Goal: Task Accomplishment & Management: Use online tool/utility

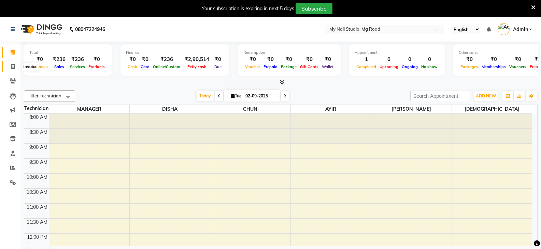
click at [11, 65] on icon at bounding box center [13, 66] width 4 height 5
select select "service"
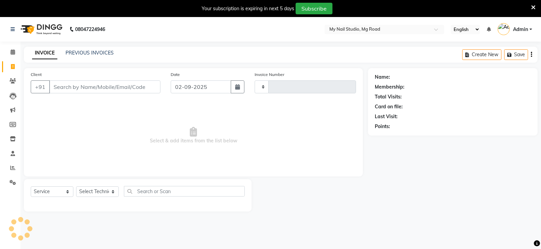
type input "0604"
select select "6915"
click at [89, 49] on div "PREVIOUS INVOICES" at bounding box center [89, 52] width 48 height 7
click at [89, 54] on link "PREVIOUS INVOICES" at bounding box center [89, 53] width 48 height 6
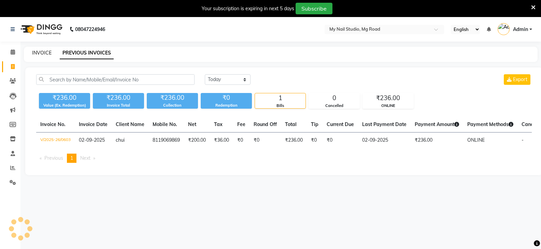
click at [41, 52] on link "INVOICE" at bounding box center [41, 53] width 19 height 6
select select "service"
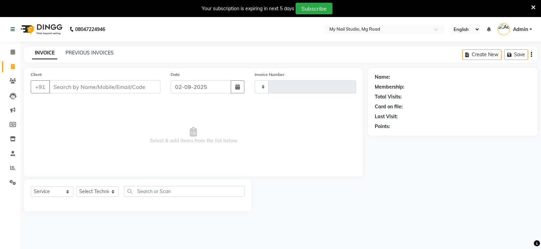
type input "0604"
select select "6915"
click at [97, 55] on link "PREVIOUS INVOICES" at bounding box center [89, 53] width 48 height 6
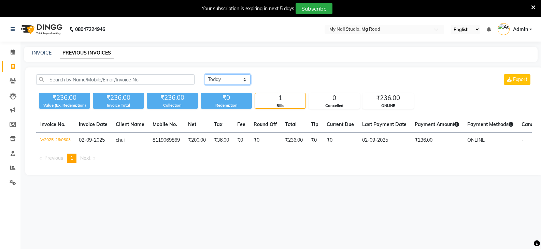
click at [215, 82] on select "[DATE] [DATE] Custom Range" at bounding box center [228, 79] width 46 height 11
click at [219, 77] on select "[DATE] [DATE] Custom Range" at bounding box center [228, 79] width 46 height 11
click at [219, 76] on select "[DATE] [DATE] Custom Range" at bounding box center [228, 79] width 46 height 11
select select "[DATE]"
click at [205, 74] on select "[DATE] [DATE] Custom Range" at bounding box center [228, 79] width 46 height 11
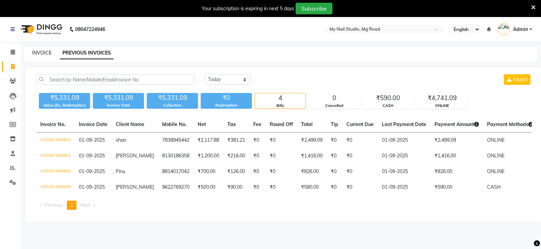
click at [41, 53] on link "INVOICE" at bounding box center [41, 53] width 19 height 6
select select "service"
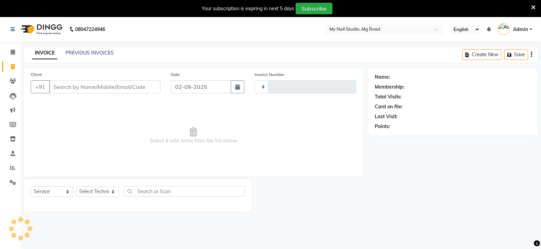
scroll to position [17, 0]
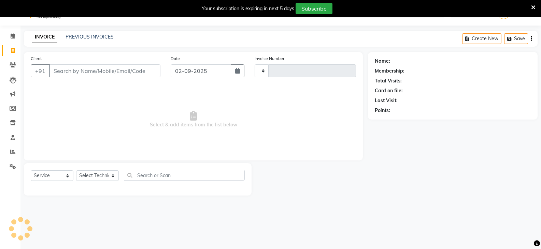
type input "0604"
select select "6915"
click at [91, 66] on input "Client" at bounding box center [104, 69] width 111 height 13
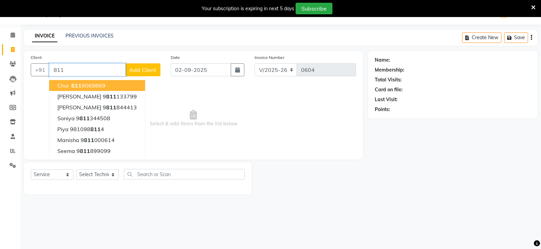
click at [95, 84] on ngb-highlight "[PHONE_NUMBER]" at bounding box center [87, 85] width 35 height 7
type input "8119069869"
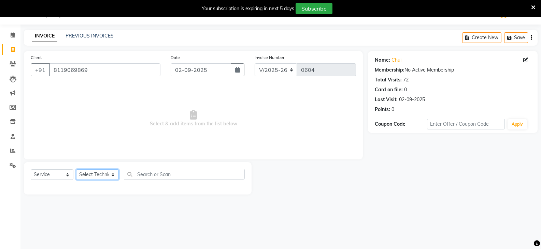
click at [99, 174] on select "Select Technician [PERSON_NAME] DISHA [PERSON_NAME] MANAGER [PERSON_NAME]" at bounding box center [97, 175] width 43 height 11
select select "84162"
click at [76, 170] on select "Select Technician [PERSON_NAME] DISHA [PERSON_NAME] MANAGER [PERSON_NAME]" at bounding box center [97, 175] width 43 height 11
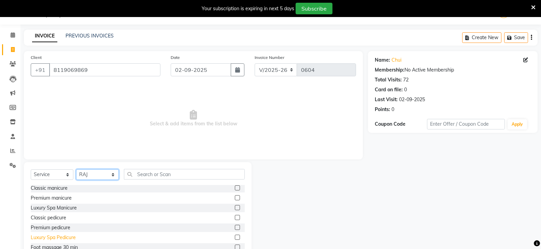
scroll to position [41, 0]
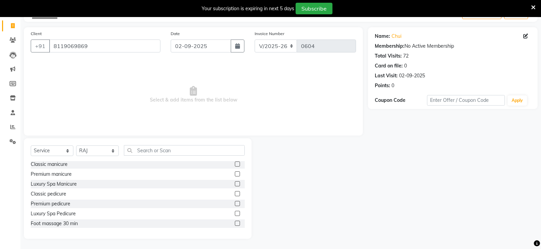
click at [235, 204] on label at bounding box center [237, 203] width 5 height 5
click at [235, 204] on input "checkbox" at bounding box center [237, 204] width 4 height 4
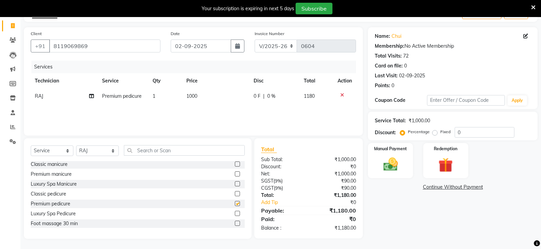
checkbox input "false"
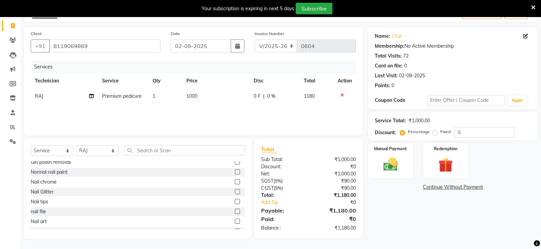
scroll to position [57, 0]
click at [235, 166] on label at bounding box center [237, 167] width 5 height 5
click at [235, 166] on input "checkbox" at bounding box center [237, 168] width 4 height 4
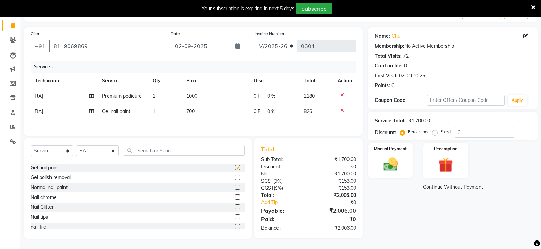
checkbox input "false"
click at [54, 111] on td "RAJ" at bounding box center [64, 111] width 67 height 15
select select "84162"
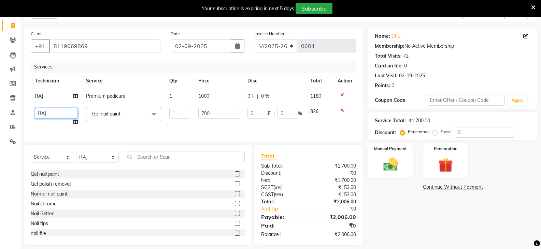
click at [57, 110] on select "ATEE [PERSON_NAME] [PERSON_NAME] MANAGER [PERSON_NAME]" at bounding box center [56, 113] width 43 height 11
select select "88047"
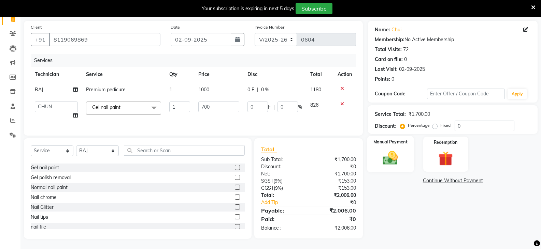
scroll to position [53, 0]
click at [384, 149] on img at bounding box center [390, 157] width 24 height 17
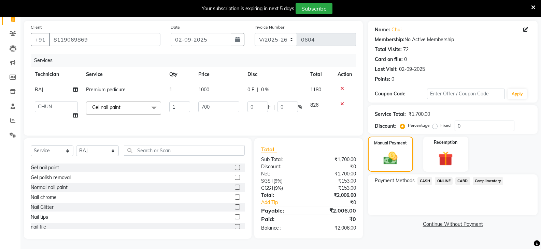
click at [426, 177] on span "CASH" at bounding box center [424, 181] width 15 height 8
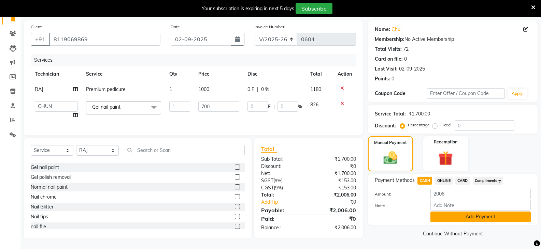
click at [447, 212] on button "Add Payment" at bounding box center [480, 217] width 100 height 11
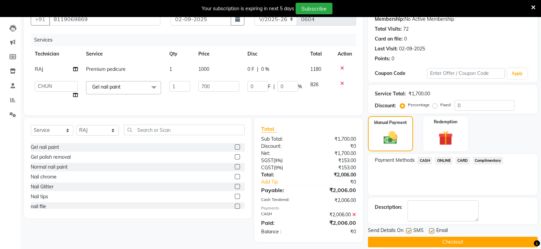
scroll to position [76, 0]
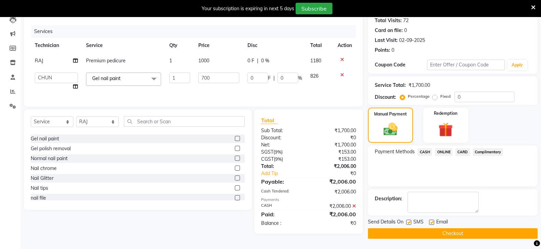
click at [441, 232] on button "Checkout" at bounding box center [453, 234] width 170 height 11
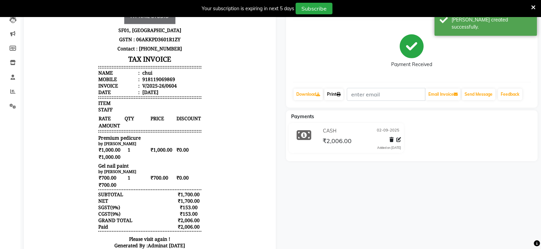
click at [332, 95] on link "Print" at bounding box center [333, 95] width 19 height 12
select select "service"
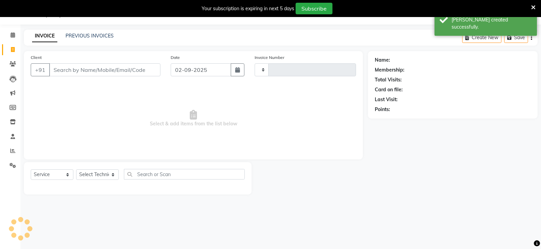
scroll to position [17, 0]
type input "0605"
select select "6915"
click at [89, 34] on link "PREVIOUS INVOICES" at bounding box center [89, 36] width 48 height 6
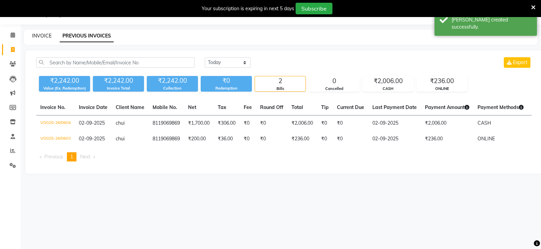
click at [48, 33] on link "INVOICE" at bounding box center [41, 36] width 19 height 6
select select "service"
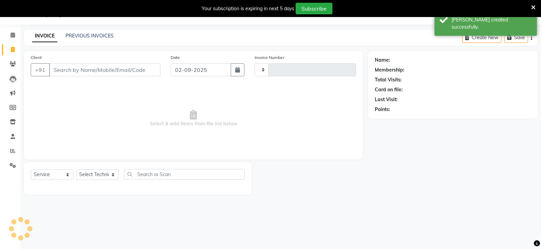
type input "0605"
select select "6915"
